Goal: Task Accomplishment & Management: Manage account settings

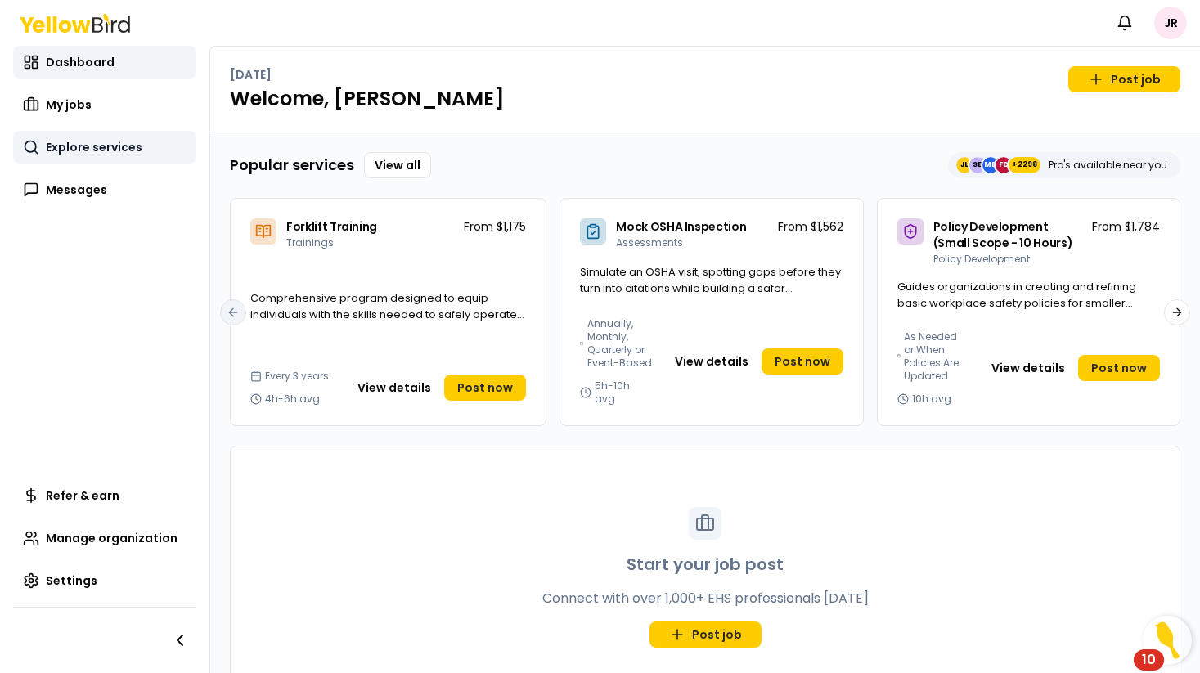
click at [104, 141] on span "Explore services" at bounding box center [94, 147] width 97 height 16
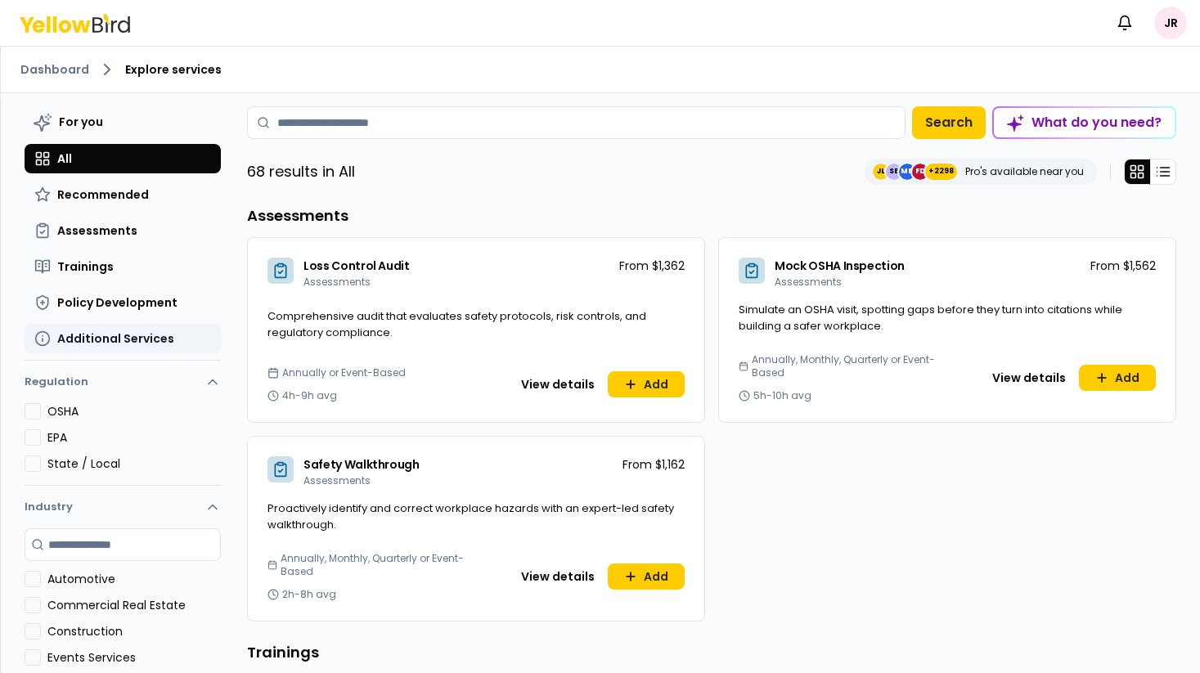
click at [133, 341] on span "Additional Services" at bounding box center [115, 338] width 117 height 16
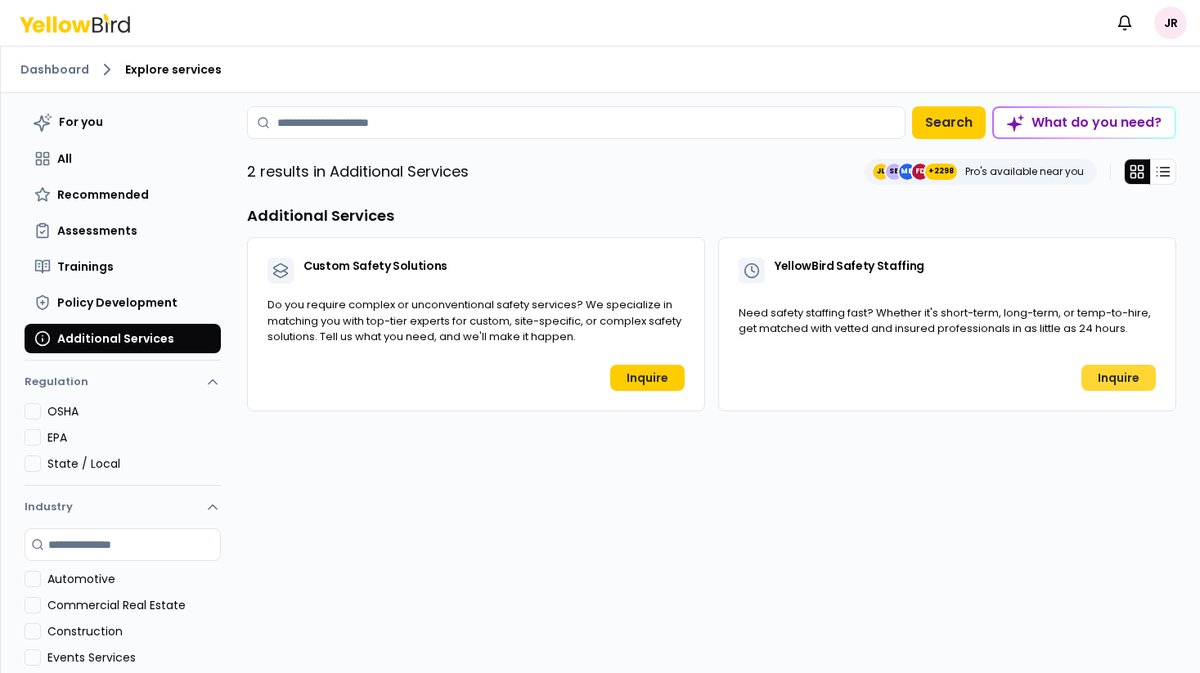
click at [1107, 380] on link "Inquire" at bounding box center [1118, 378] width 74 height 26
click at [74, 126] on span "For you" at bounding box center [81, 122] width 44 height 16
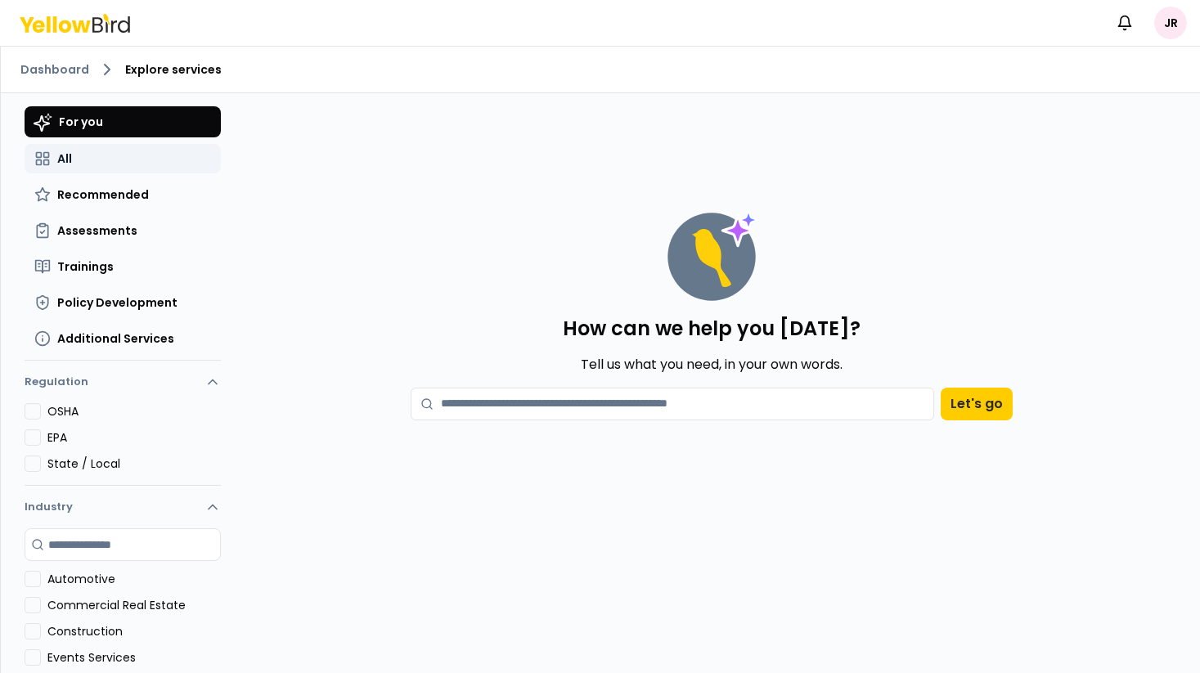
click at [77, 149] on button "All" at bounding box center [123, 158] width 196 height 29
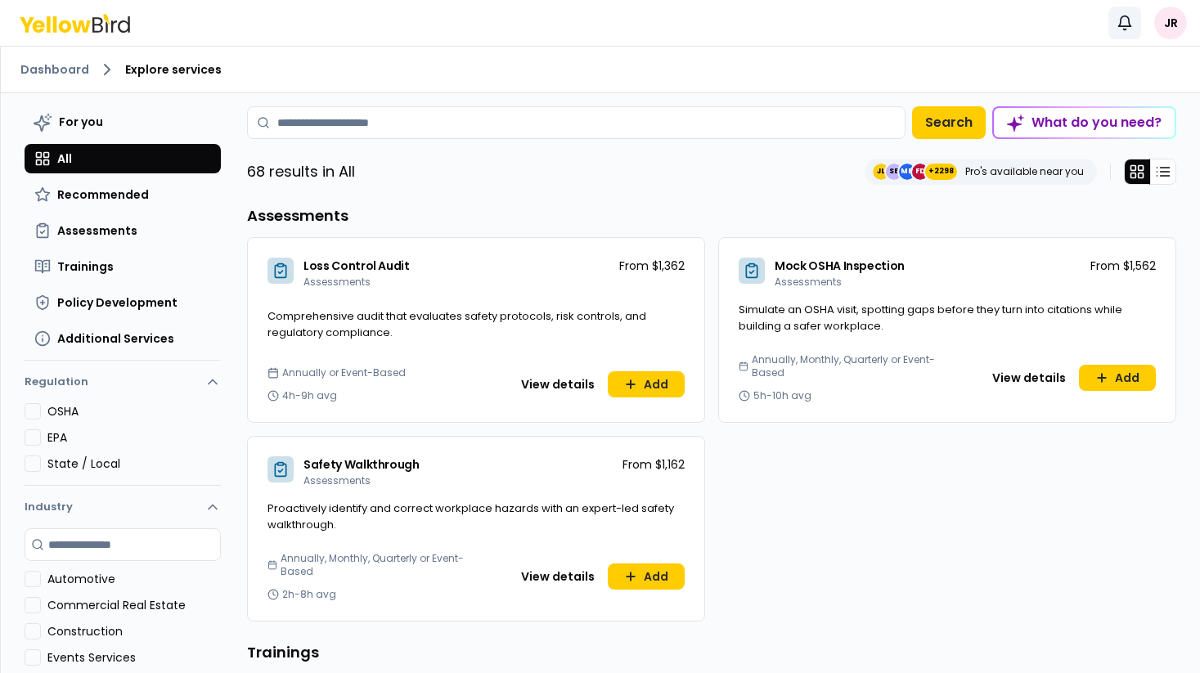
click at [1127, 26] on icon "button" at bounding box center [1125, 21] width 12 height 11
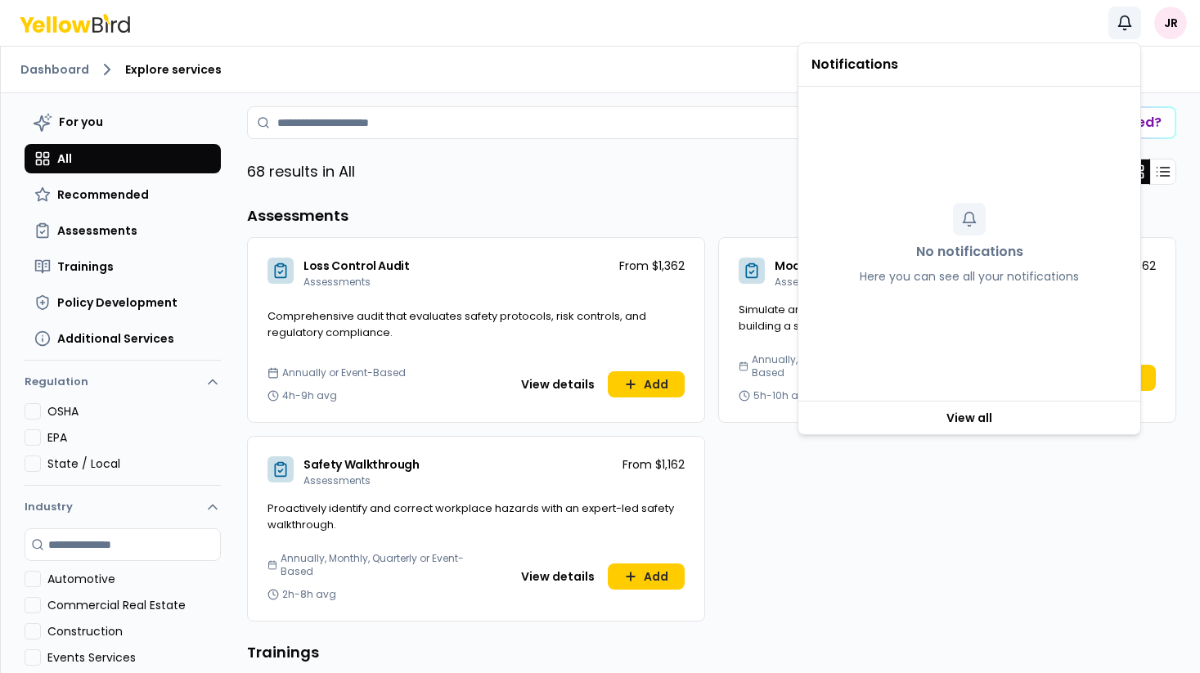
click at [1127, 26] on icon "button" at bounding box center [1125, 21] width 12 height 11
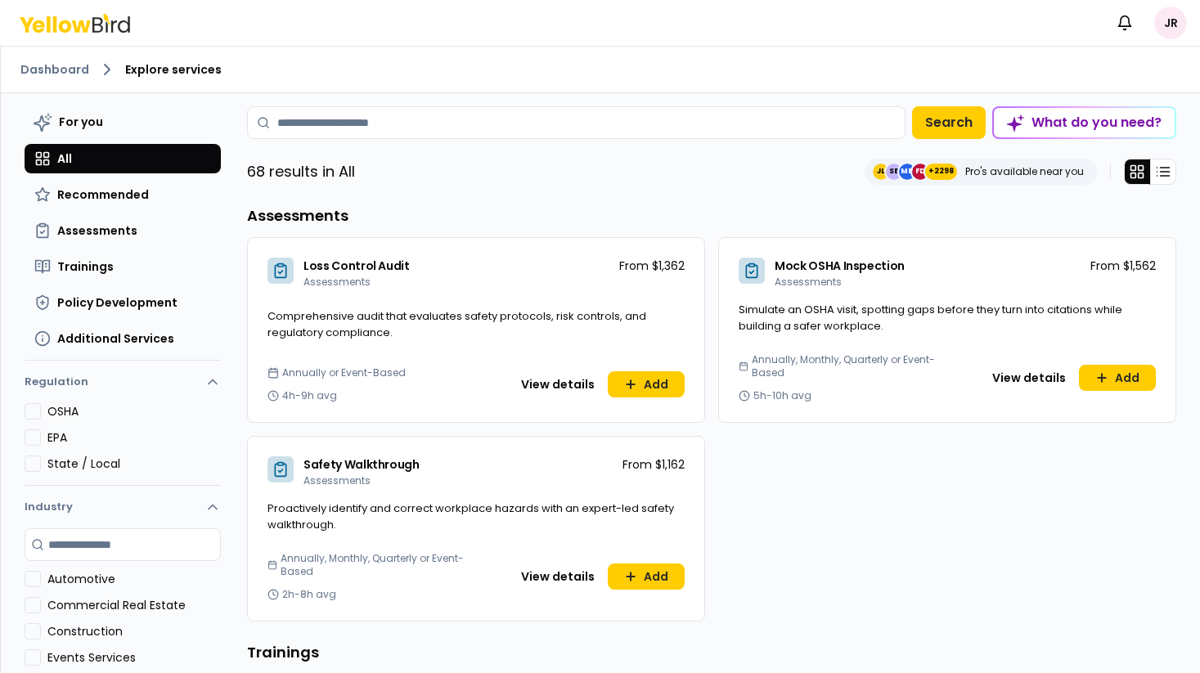
click at [1166, 26] on html "Notifications JR Dashboard Explore services For you All Recommended Assessments…" at bounding box center [600, 336] width 1200 height 673
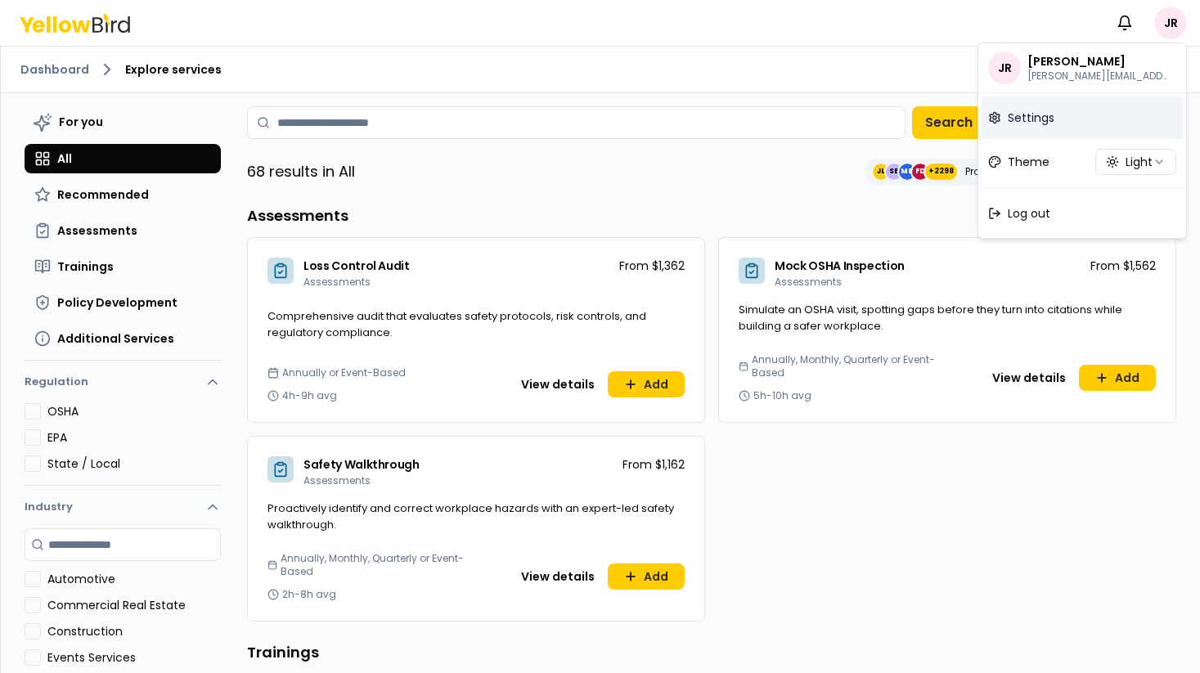
click at [1070, 127] on link "Settings" at bounding box center [1081, 118] width 201 height 43
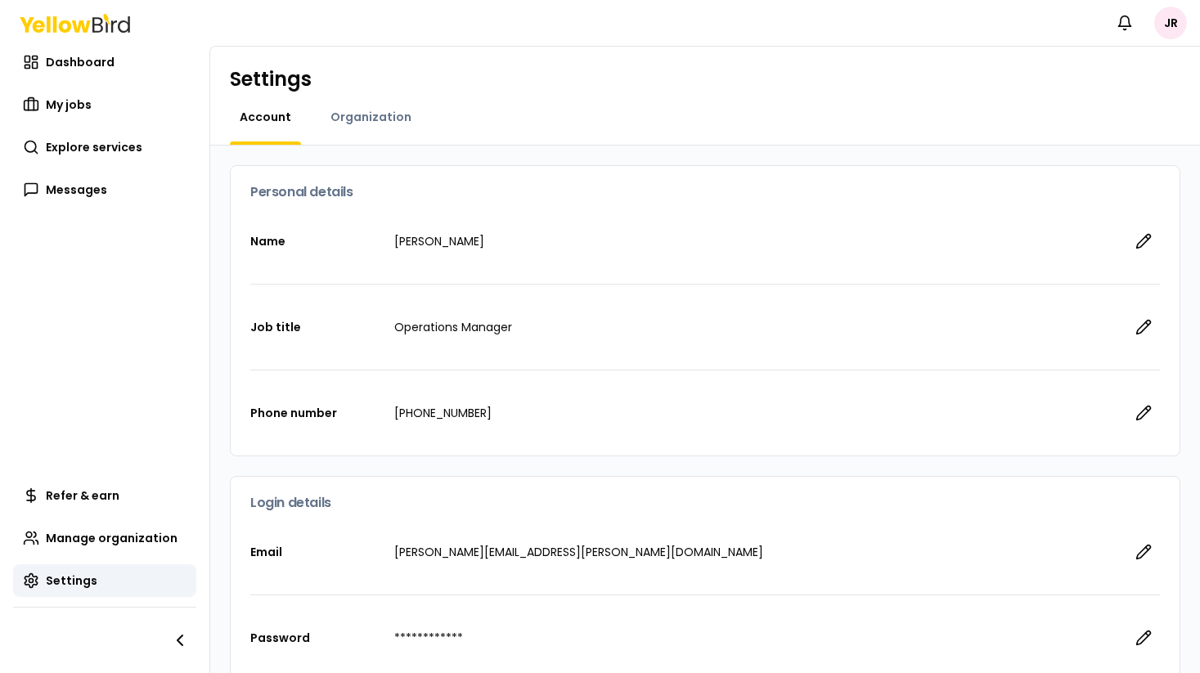
click at [375, 126] on div "Organization" at bounding box center [371, 127] width 101 height 36
click at [374, 121] on span "Organization" at bounding box center [370, 117] width 81 height 16
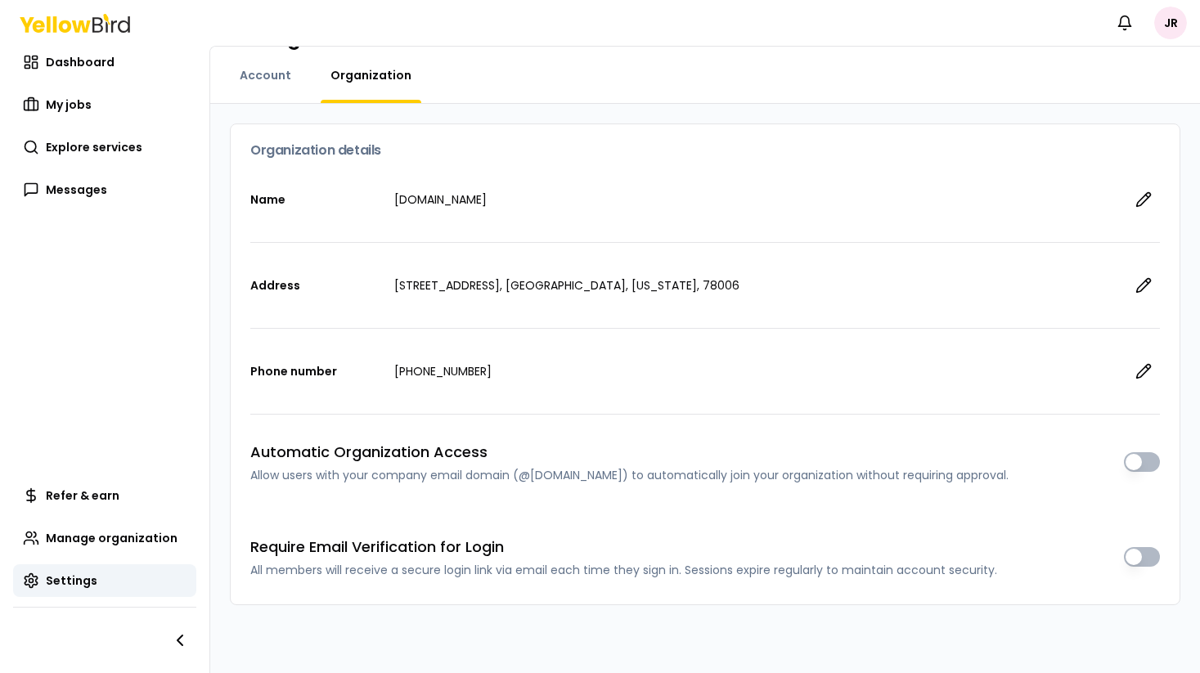
scroll to position [44, 0]
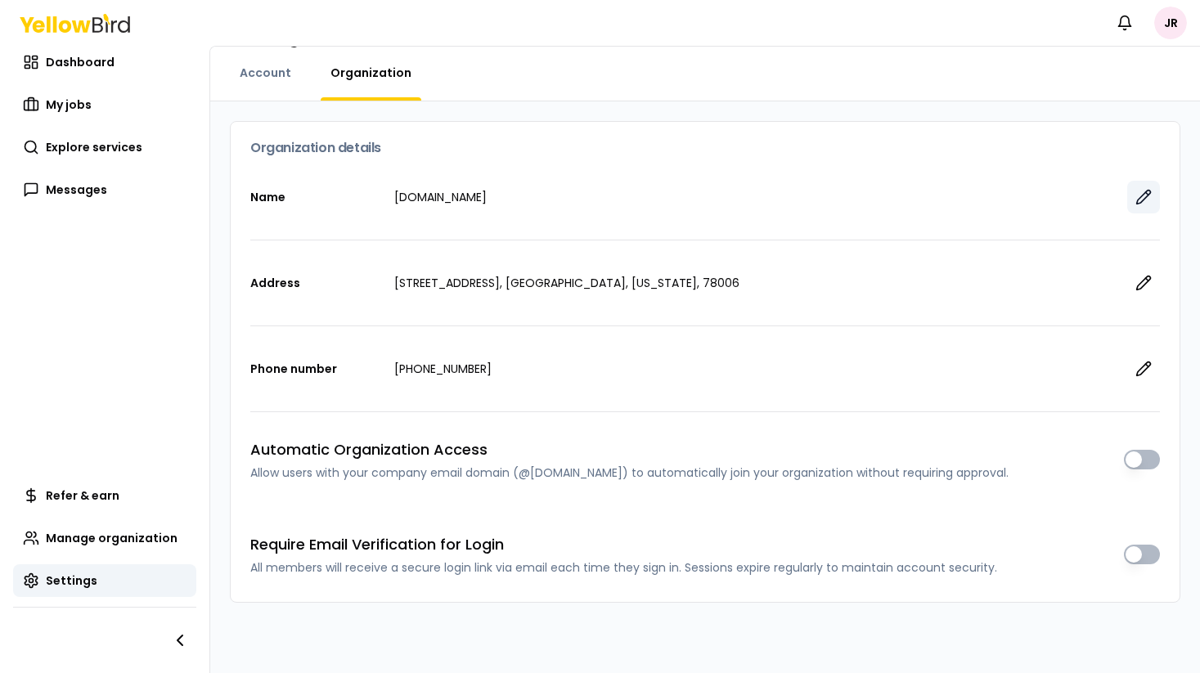
click at [1143, 194] on icon "button" at bounding box center [1144, 198] width 14 height 14
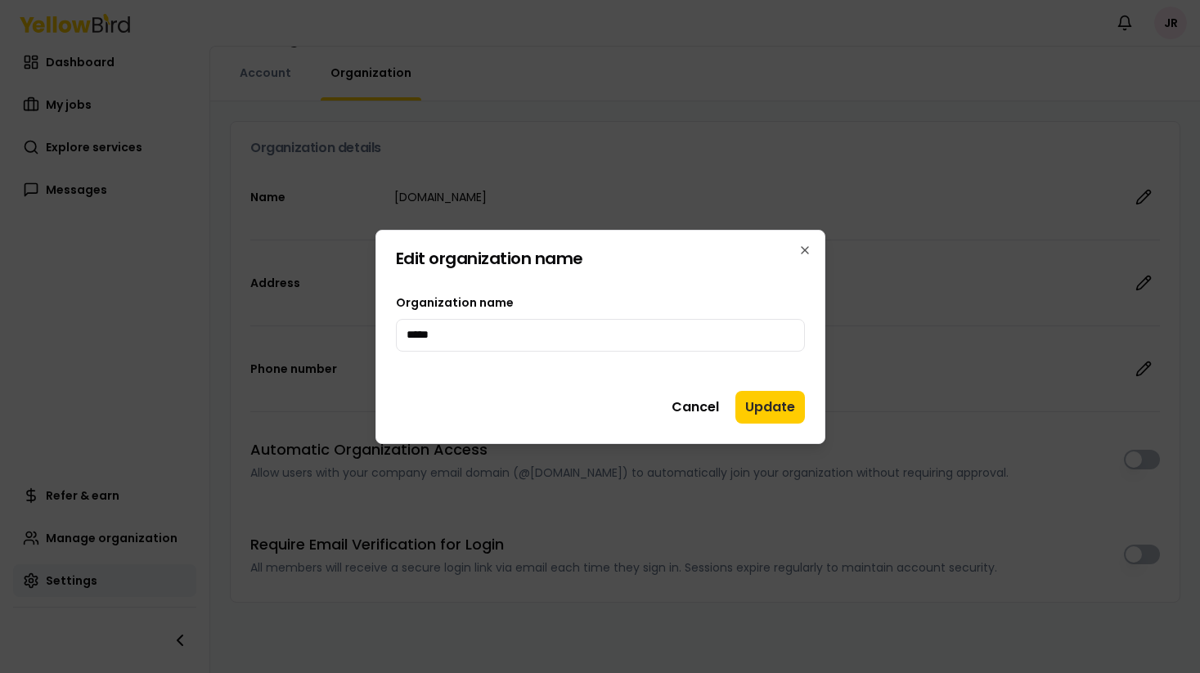
type input "**********"
click at [773, 407] on button "Update" at bounding box center [770, 407] width 70 height 33
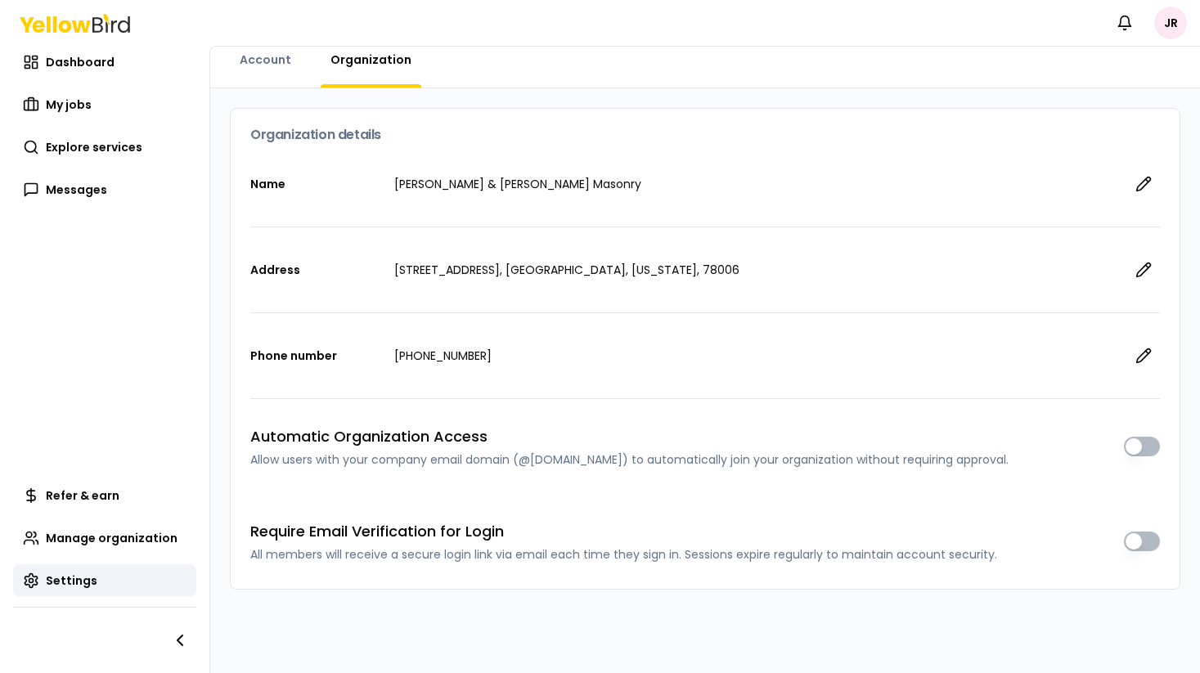
scroll to position [65, 0]
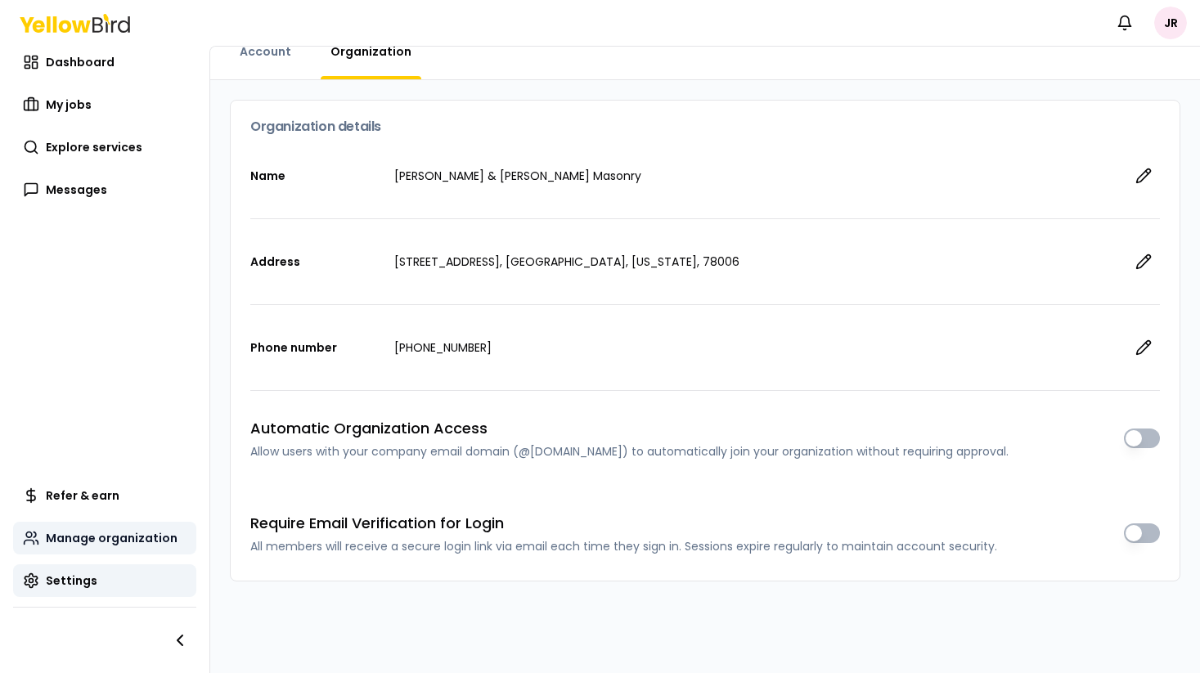
click at [91, 541] on span "Manage organization" at bounding box center [112, 538] width 132 height 16
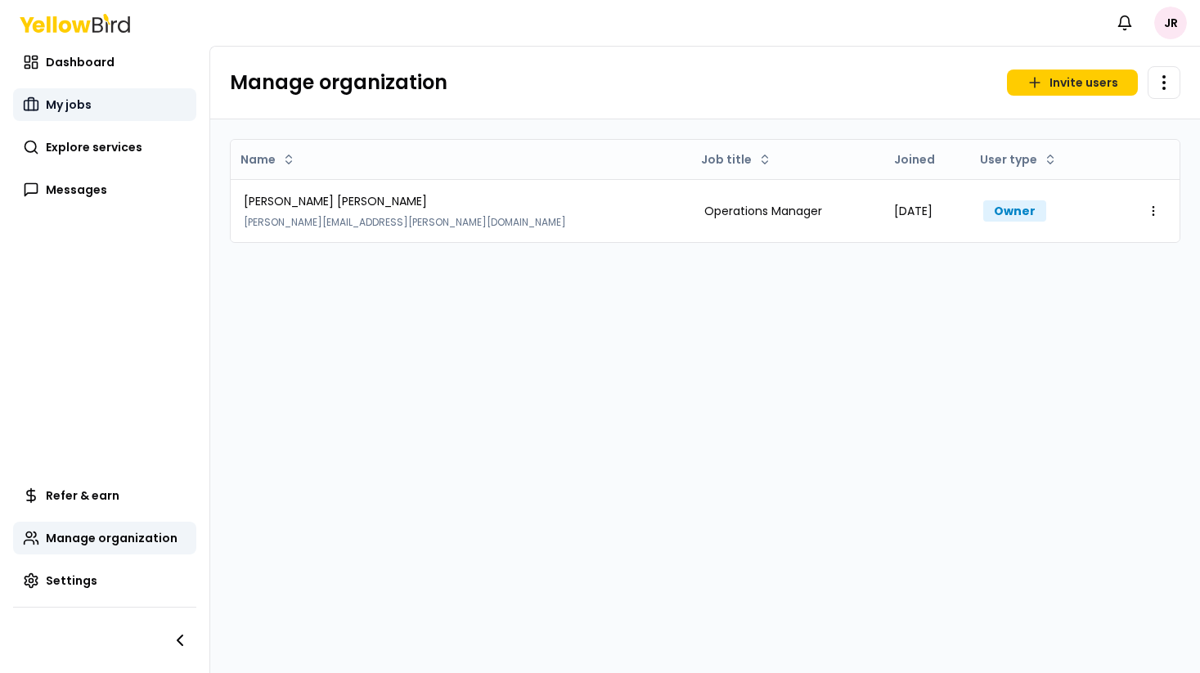
click at [66, 89] on link "My jobs" at bounding box center [104, 104] width 183 height 33
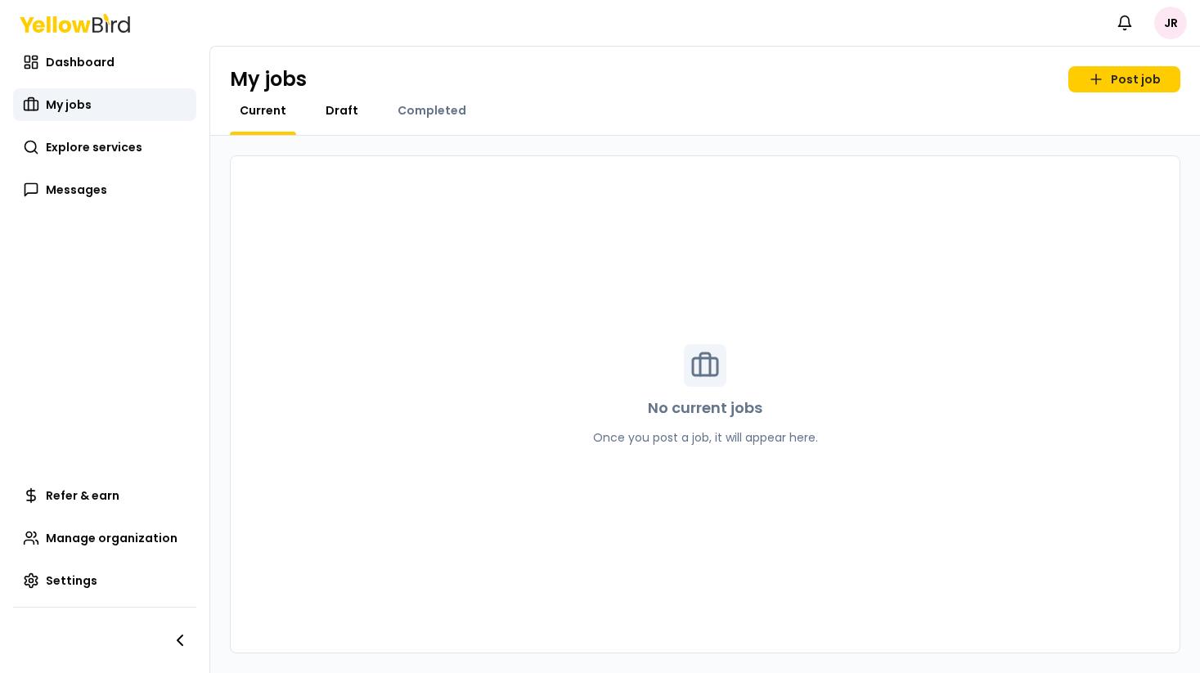
click at [329, 106] on span "Draft" at bounding box center [341, 110] width 33 height 16
click at [429, 115] on span "Completed" at bounding box center [431, 110] width 69 height 16
click at [267, 107] on span "Current" at bounding box center [263, 110] width 47 height 16
click at [68, 64] on span "Dashboard" at bounding box center [80, 62] width 69 height 16
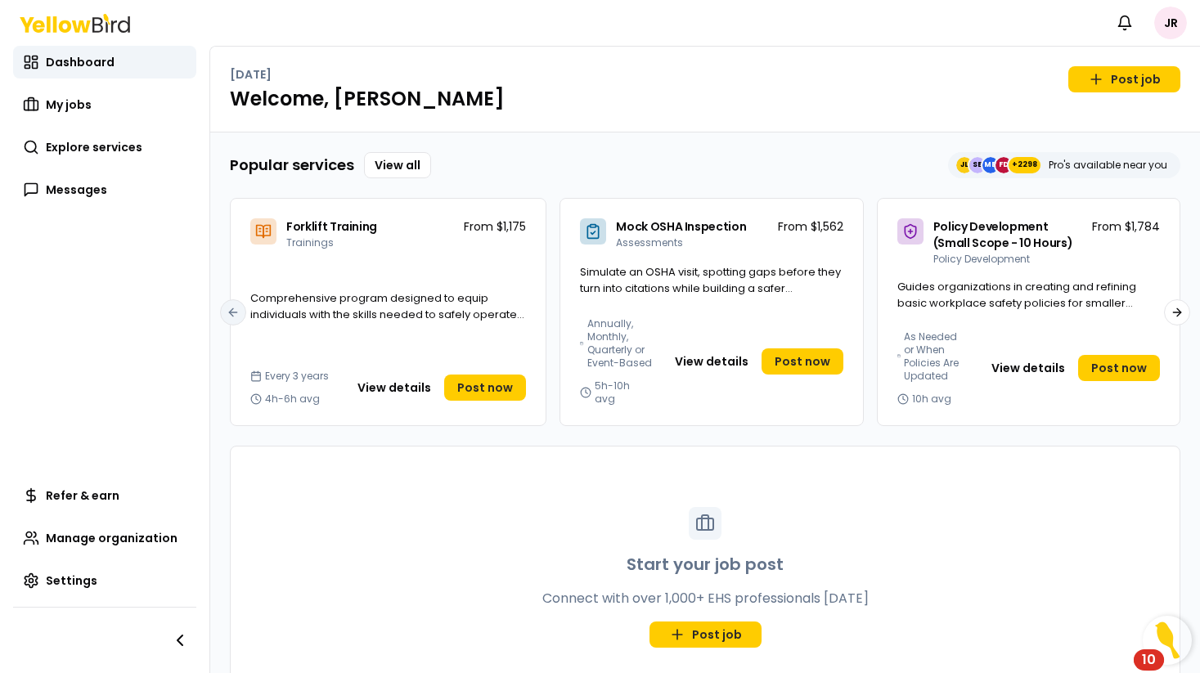
scroll to position [43, 0]
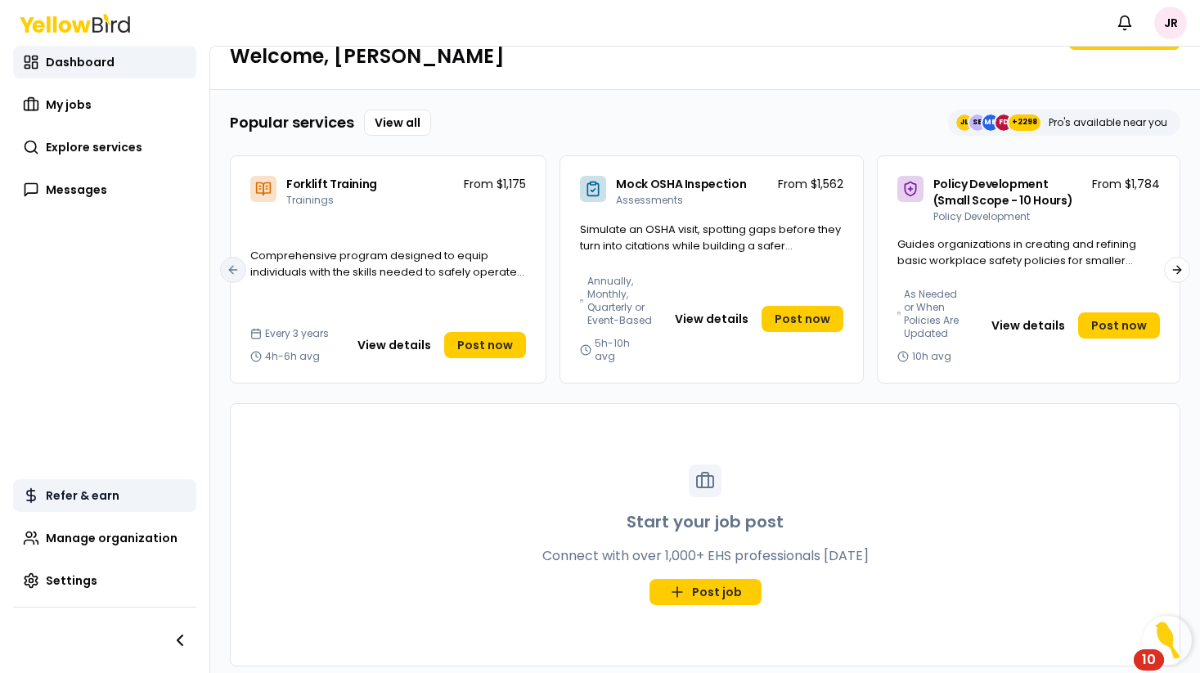
click at [56, 496] on span "Refer & earn" at bounding box center [83, 495] width 74 height 16
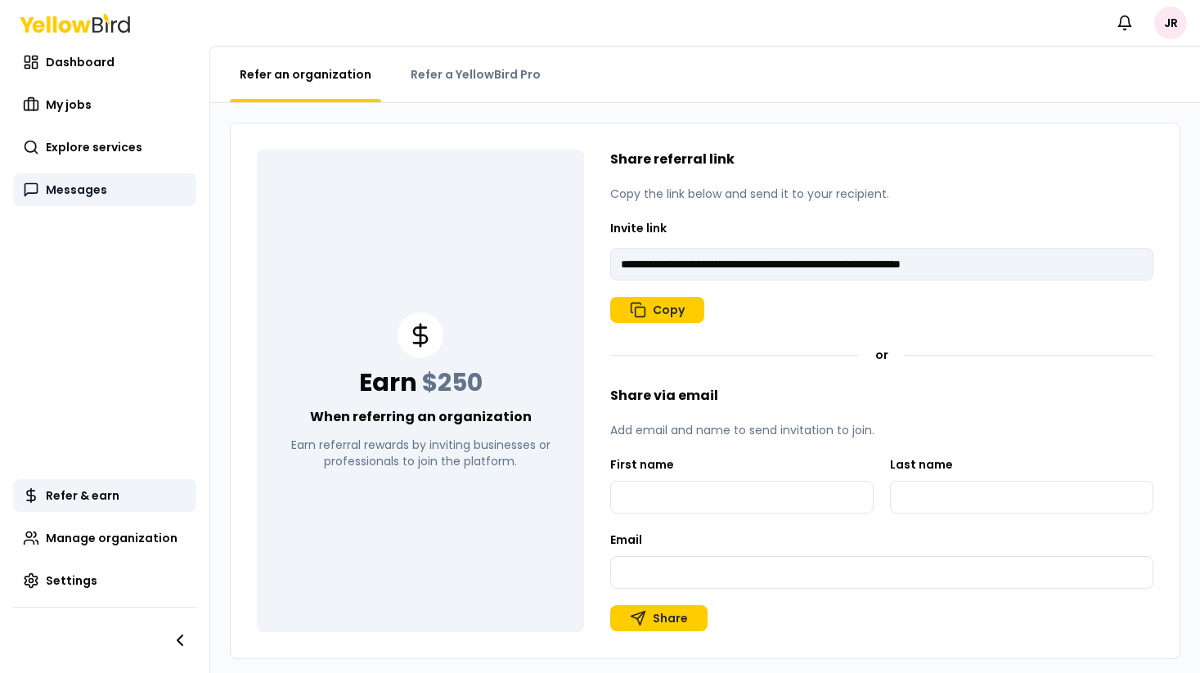
click at [78, 203] on link "Messages" at bounding box center [104, 189] width 183 height 33
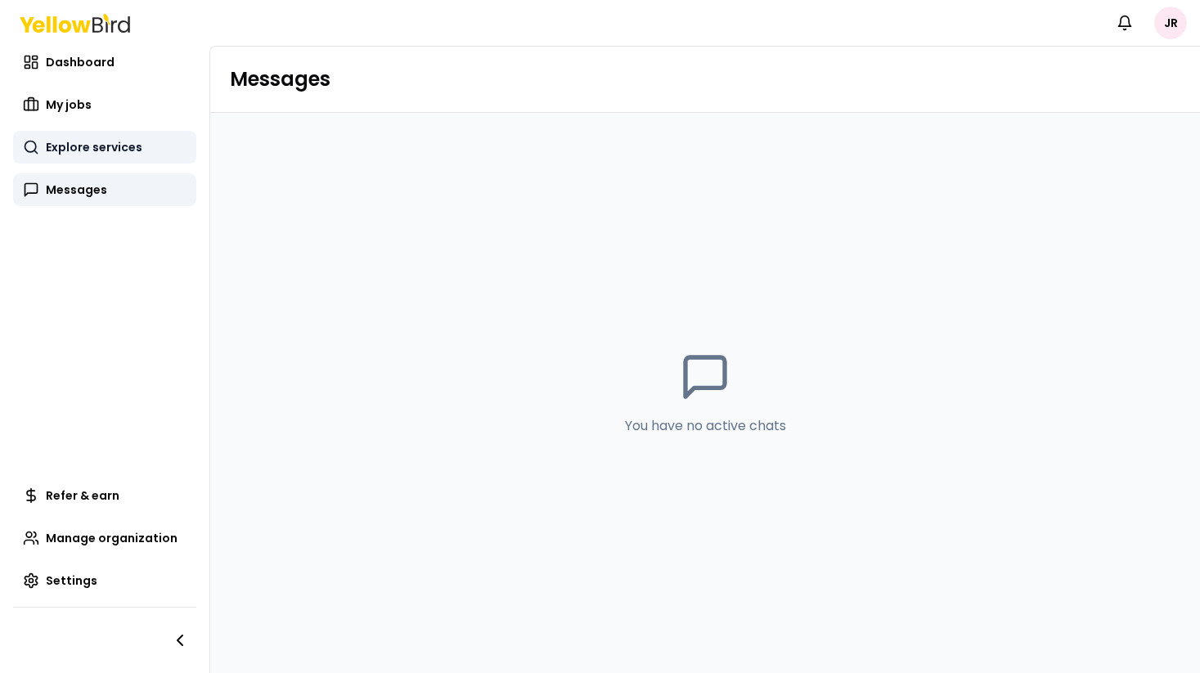
click at [85, 154] on span "Explore services" at bounding box center [94, 147] width 97 height 16
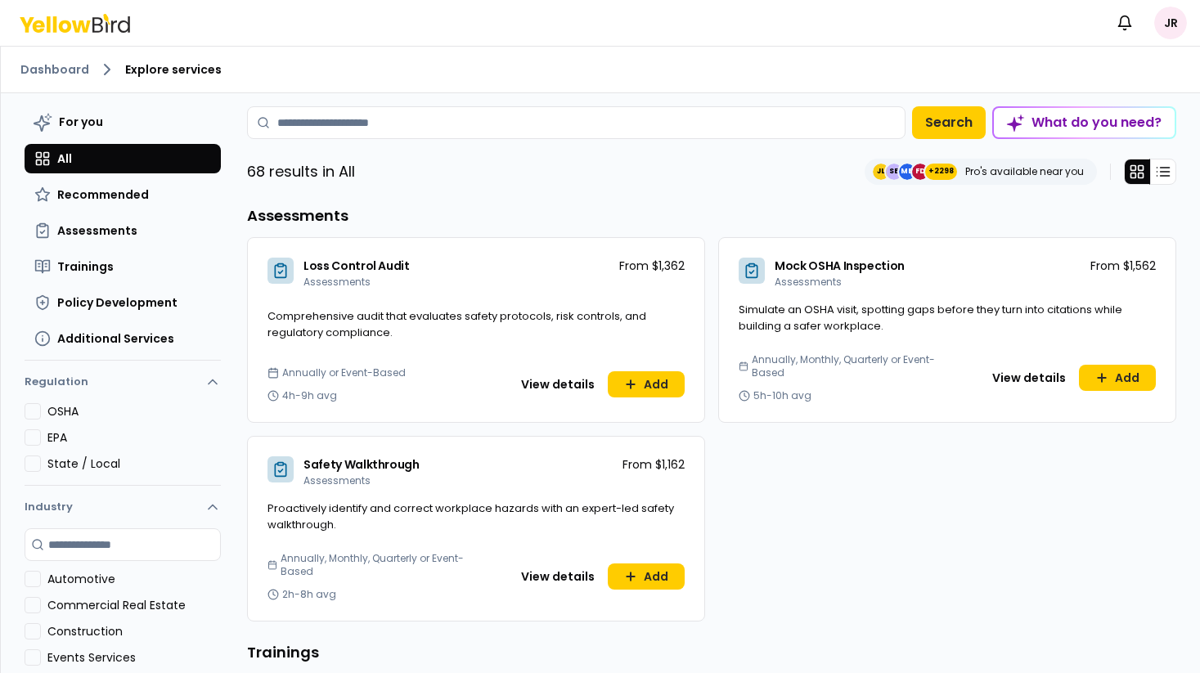
click at [1169, 25] on html "Notifications JR Dashboard Explore services For you All Recommended Assessments…" at bounding box center [600, 336] width 1200 height 673
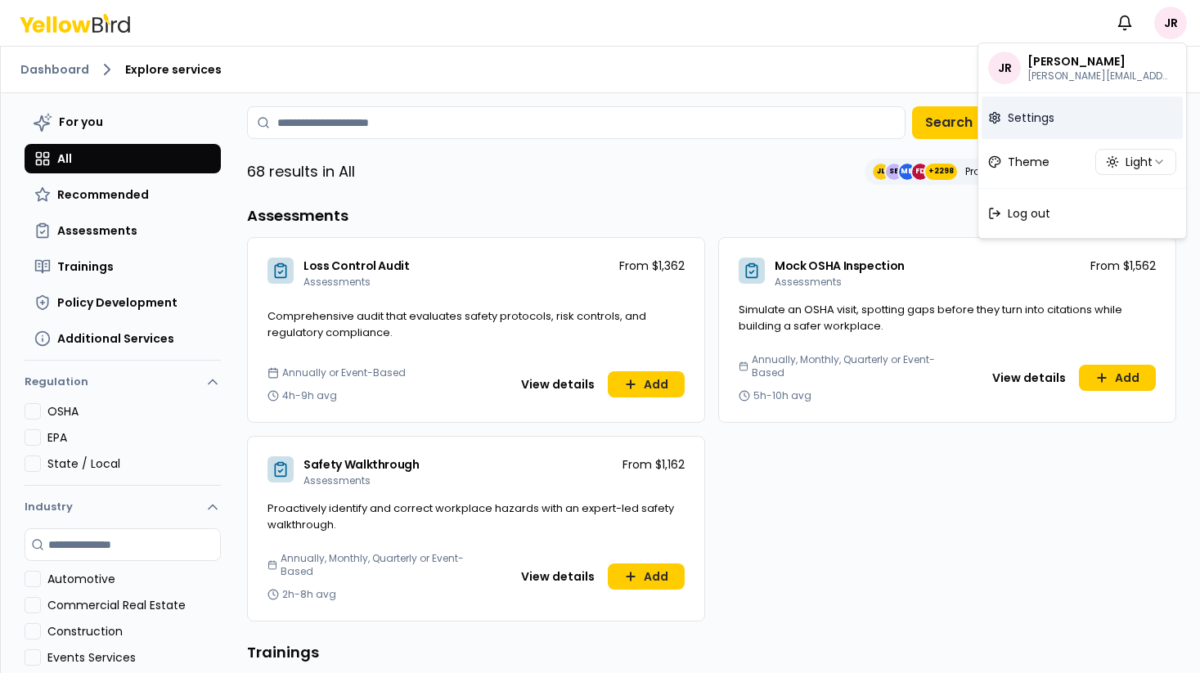
click at [1054, 120] on link "Settings" at bounding box center [1081, 118] width 201 height 43
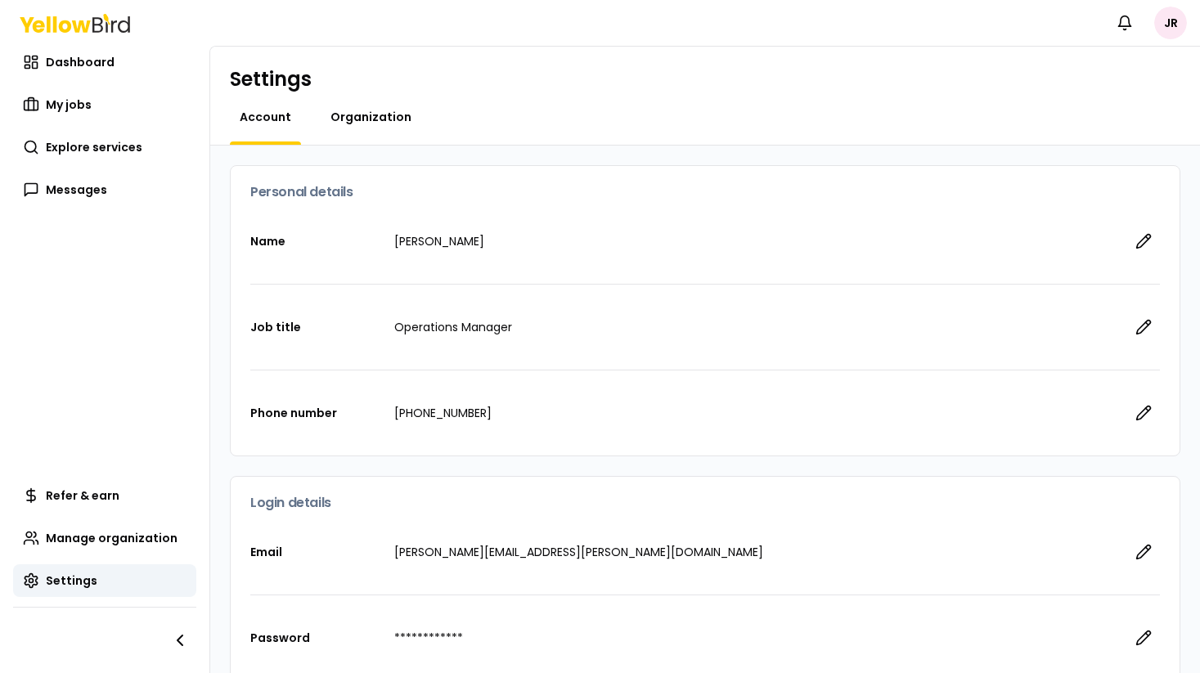
click at [379, 119] on span "Organization" at bounding box center [370, 117] width 81 height 16
